Goal: Task Accomplishment & Management: Use online tool/utility

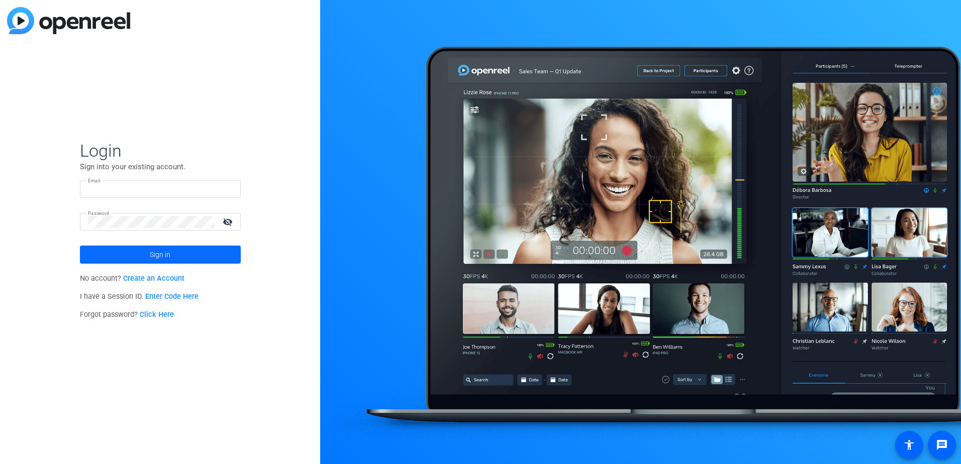
type input "[PERSON_NAME][EMAIL_ADDRESS][PERSON_NAME][DOMAIN_NAME]"
click at [189, 256] on span at bounding box center [160, 255] width 161 height 24
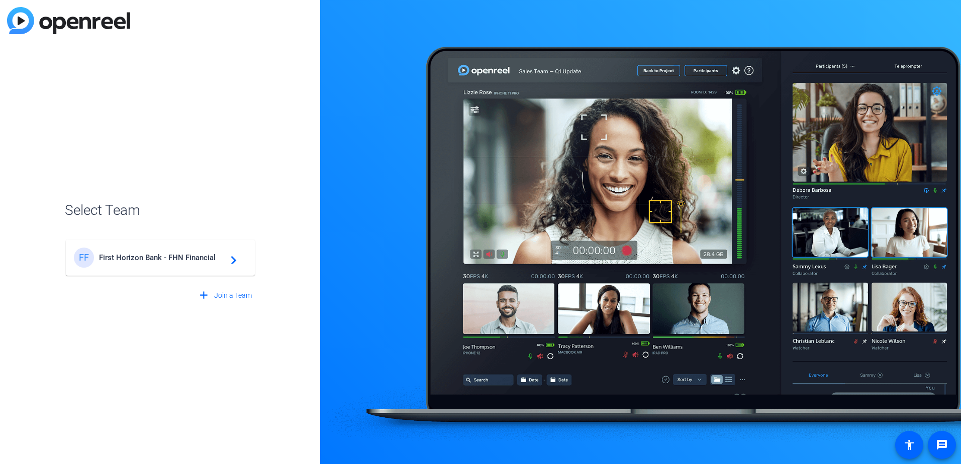
click at [166, 257] on span "First Horizon Bank - FHN Financial" at bounding box center [162, 257] width 126 height 9
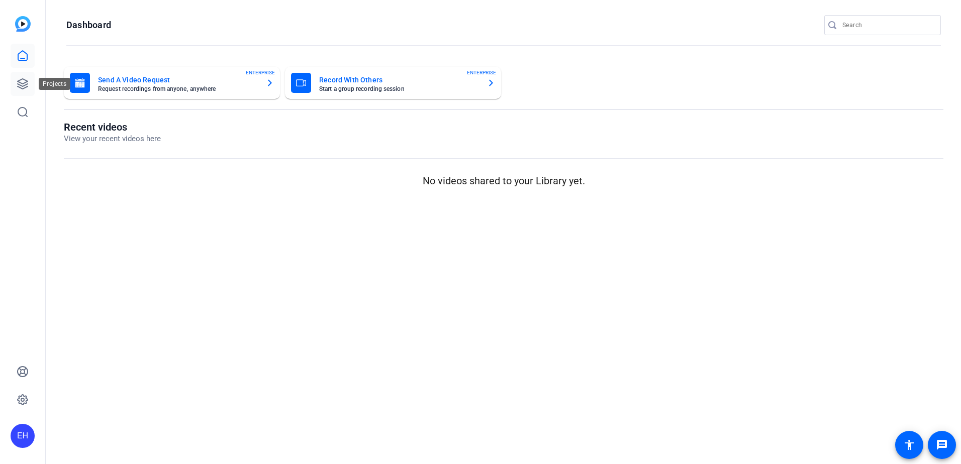
click at [25, 80] on icon at bounding box center [23, 84] width 10 height 10
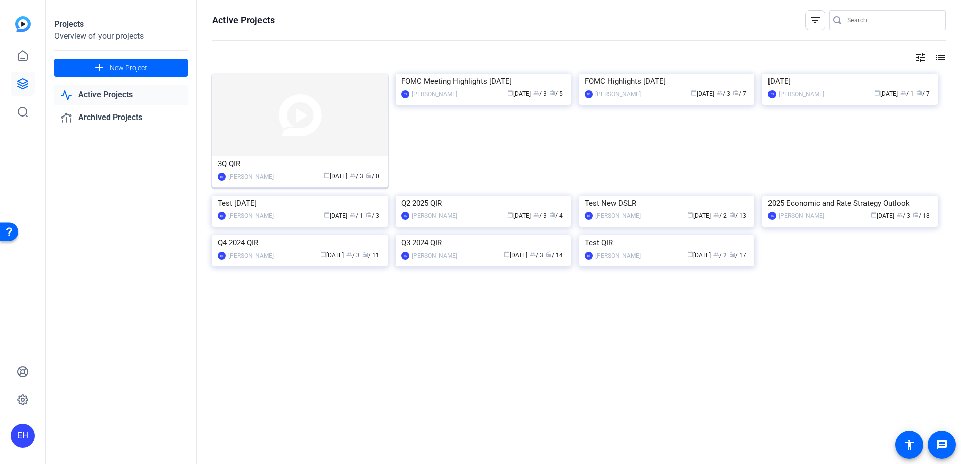
click at [271, 162] on div "3Q QIR" at bounding box center [300, 163] width 164 height 15
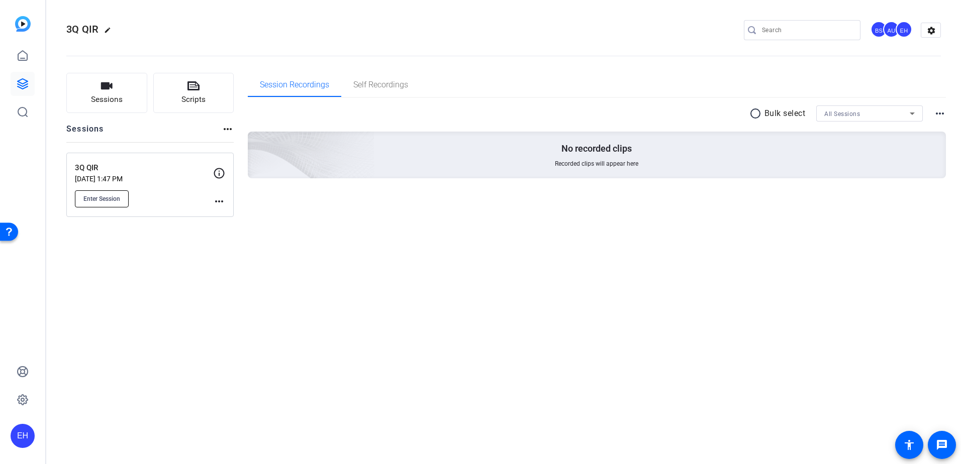
click at [102, 199] on span "Enter Session" at bounding box center [101, 199] width 37 height 8
